Goal: Find specific page/section: Find specific page/section

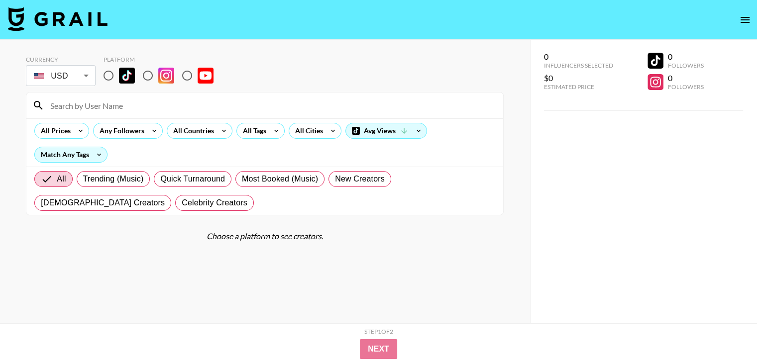
click at [188, 74] on input "radio" at bounding box center [187, 75] width 21 height 21
radio input "true"
click at [188, 76] on input "radio" at bounding box center [187, 75] width 21 height 21
radio input "true"
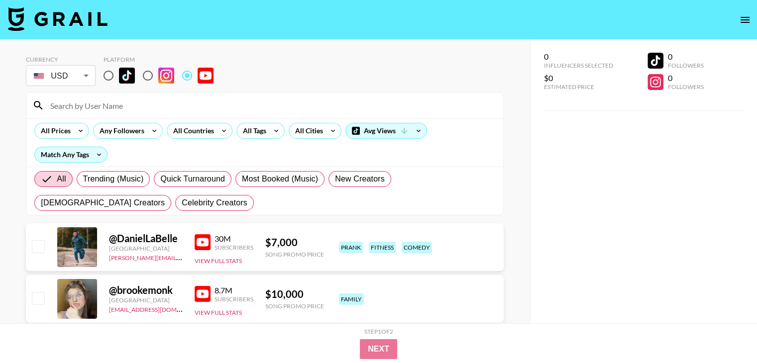
click at [179, 110] on input at bounding box center [270, 106] width 453 height 16
paste input "@KnoxHill"
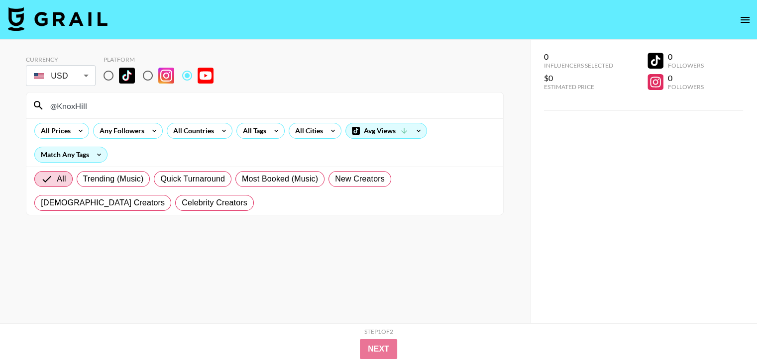
click at [88, 100] on input "@KnoxHill" at bounding box center [270, 106] width 453 height 16
paste input "sidemenreacts"
click at [126, 106] on input "@sidemenreacts" at bounding box center [270, 106] width 453 height 16
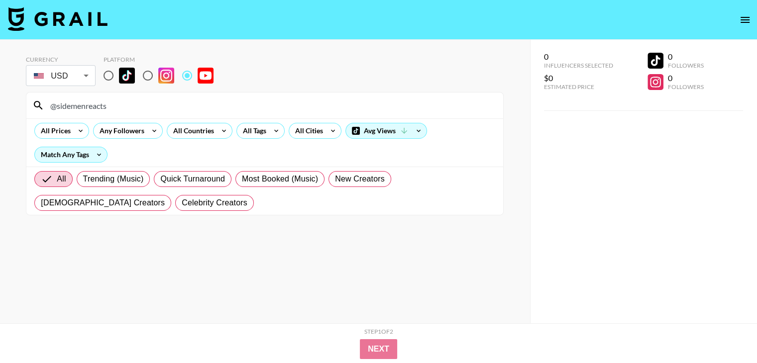
click at [126, 106] on input "@sidemenreacts" at bounding box center [270, 106] width 453 height 16
paste input "TenSecondSong"
click at [207, 106] on input "@TenSecondSongs" at bounding box center [270, 106] width 453 height 16
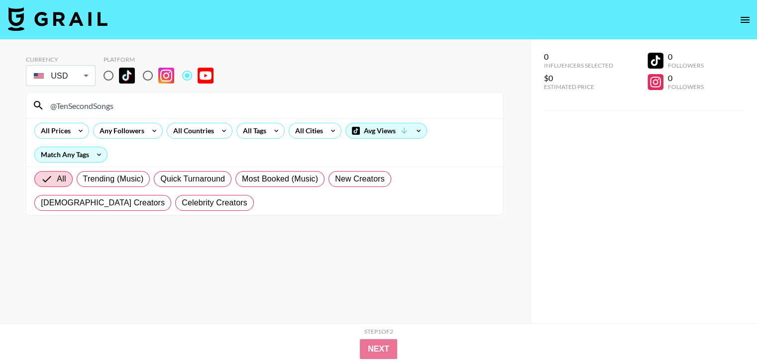
click at [207, 106] on input "@TenSecondSongs" at bounding box center [270, 106] width 453 height 16
paste input "opGamingPlaysYT"
click at [155, 97] on div "@TopGamingPlaysYT" at bounding box center [264, 106] width 477 height 26
click at [150, 106] on input "@TopGamingPlaysYT" at bounding box center [270, 106] width 453 height 16
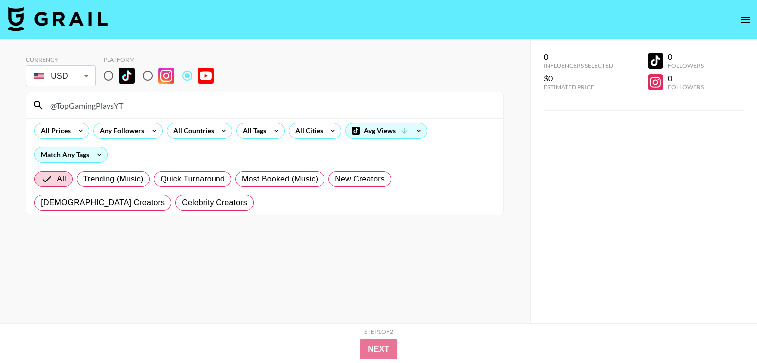
click at [150, 106] on input "@TopGamingPlaysYT" at bounding box center [270, 106] width 453 height 16
paste input "FOSquadKPOP"
click at [118, 105] on input "@FOSquadKPOP" at bounding box center [270, 106] width 453 height 16
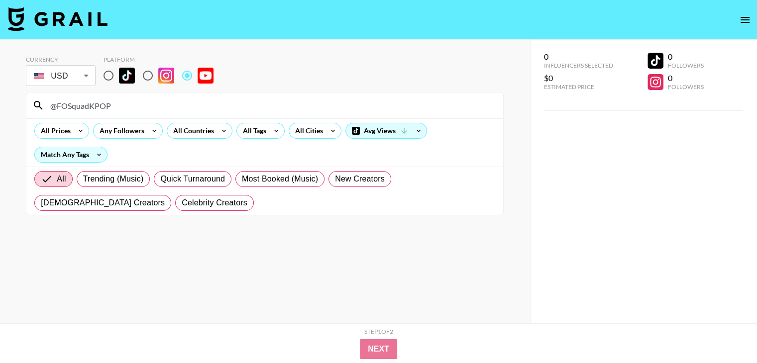
click at [118, 105] on input "@FOSquadKPOP" at bounding box center [270, 106] width 453 height 16
paste input "nickhiggsthesinger"
click at [181, 106] on input "@nickhiggsthesinger" at bounding box center [270, 106] width 453 height 16
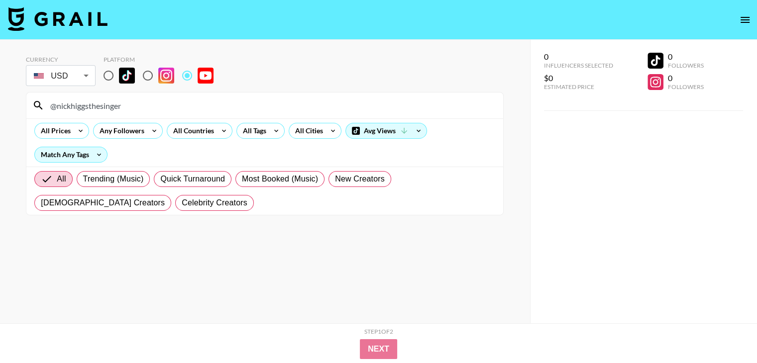
paste input "funnylilgalreacts"
click at [173, 88] on section "Currency USD USD ​ Platform @funnylilgalreacts All Prices Any Followers All Cou…" at bounding box center [265, 132] width 478 height 168
click at [171, 106] on input "@funnylilgalreacts" at bounding box center [270, 106] width 453 height 16
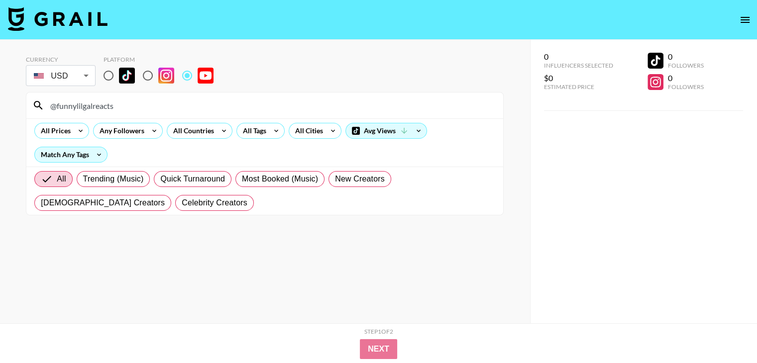
paste input "TerryJ46"
click at [199, 101] on input "@TerryJ46" at bounding box center [270, 106] width 453 height 16
paste input "wrighteousj"
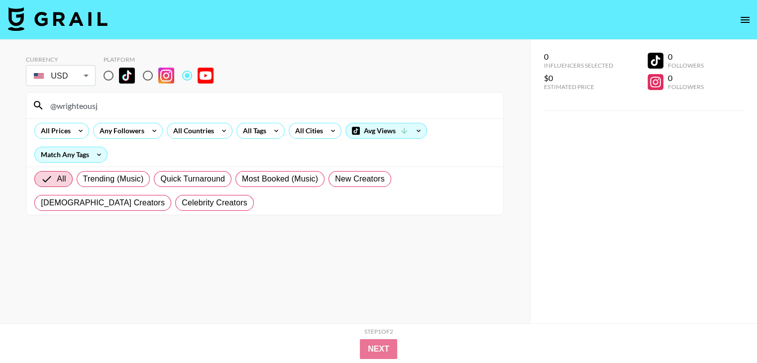
click at [255, 107] on input "@wrighteousj" at bounding box center [270, 106] width 453 height 16
paste input "aragusea"
click at [318, 98] on input "@aragusea" at bounding box center [270, 106] width 453 height 16
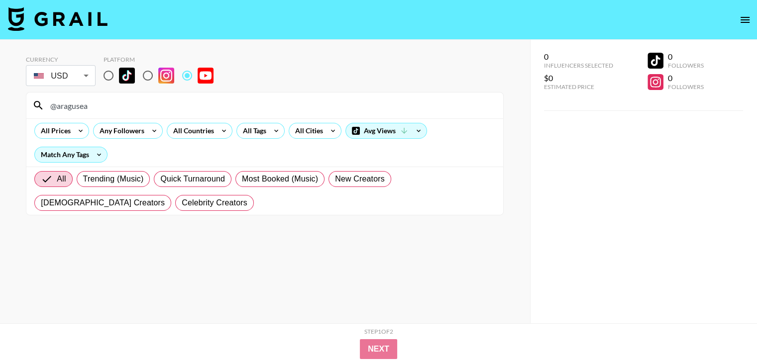
click at [318, 98] on input "@aragusea" at bounding box center [270, 106] width 453 height 16
paste input "Howtown"
click at [195, 108] on input "@Howtown" at bounding box center [270, 106] width 453 height 16
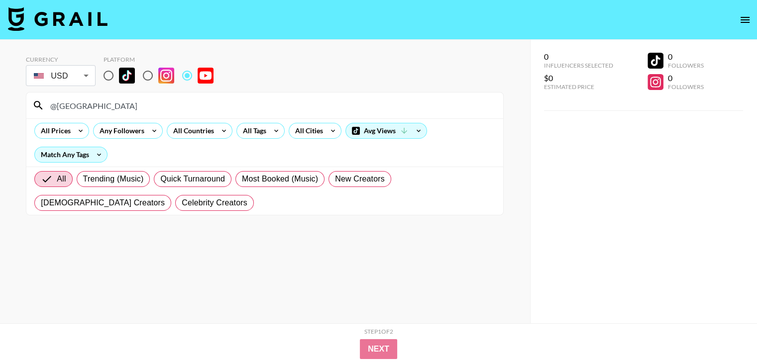
click at [195, 108] on input "@Howtown" at bounding box center [270, 106] width 453 height 16
paste input "L3WGReacts"
click at [93, 104] on input "@L3WGReacts" at bounding box center [270, 106] width 453 height 16
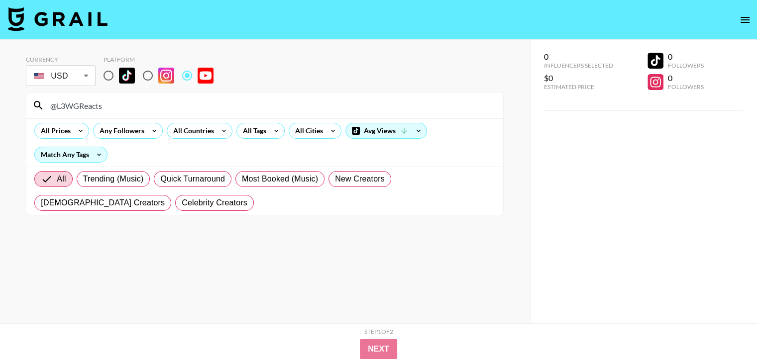
paste input "TylerOliveira"
click at [142, 113] on input "@TylerOliveira" at bounding box center [270, 106] width 453 height 16
paste input "jakedavistv"
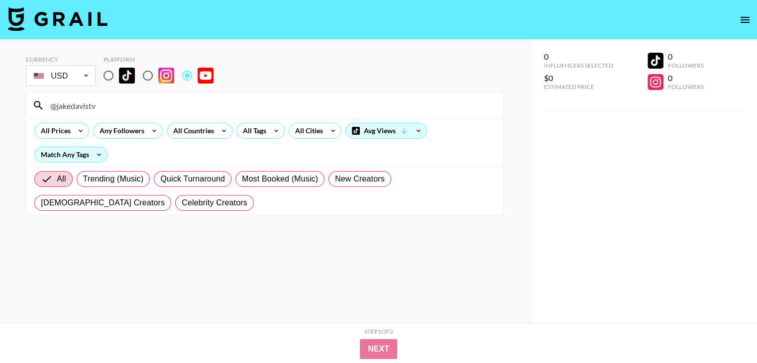
click at [153, 110] on input "@jakedavistv" at bounding box center [270, 106] width 453 height 16
paste input "mujinmakes"
click at [164, 110] on input "@mujinmakes" at bounding box center [270, 106] width 453 height 16
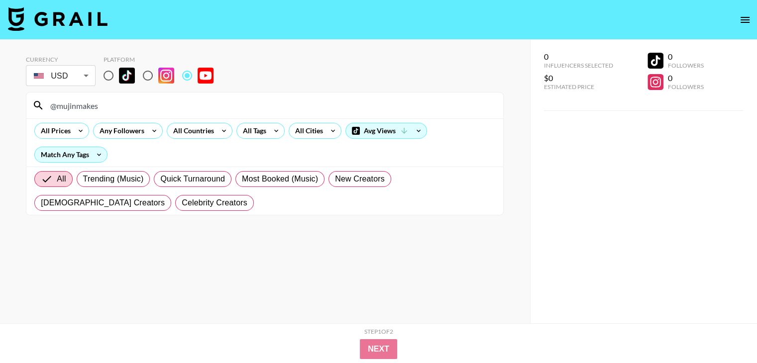
click at [164, 110] on input "@mujinmakes" at bounding box center [270, 106] width 453 height 16
paste input "BobbyDukeArt"
type input "@BobbyDukeArts"
